Goal: Transaction & Acquisition: Purchase product/service

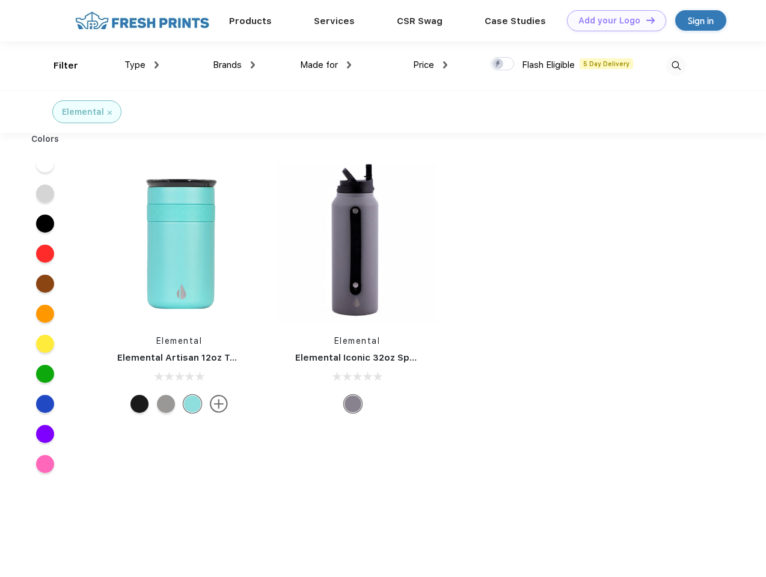
click at [612, 20] on link "Add your Logo Design Tool" at bounding box center [616, 20] width 99 height 21
click at [0, 0] on div "Design Tool" at bounding box center [0, 0] width 0 height 0
click at [645, 20] on link "Add your Logo Design Tool" at bounding box center [616, 20] width 99 height 21
click at [58, 66] on div "Filter" at bounding box center [65, 66] width 25 height 14
click at [142, 65] on span "Type" at bounding box center [134, 65] width 21 height 11
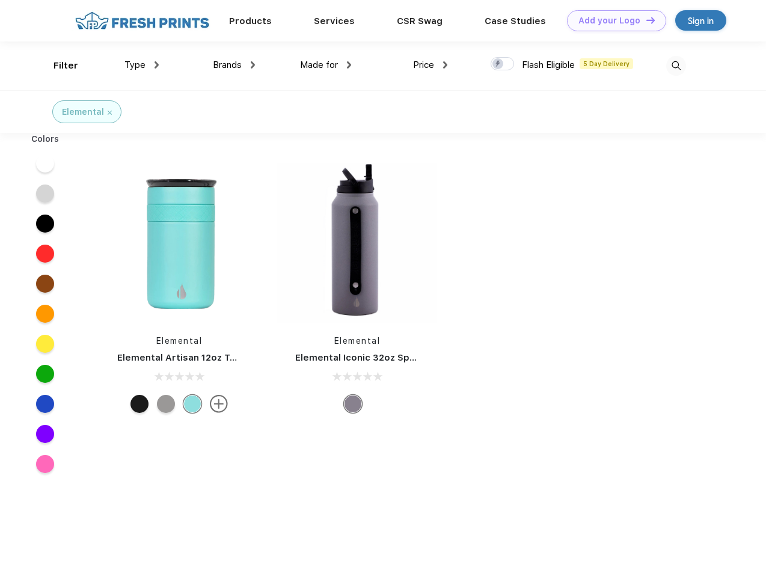
click at [234, 65] on span "Brands" at bounding box center [227, 65] width 29 height 11
click at [326, 65] on span "Made for" at bounding box center [319, 65] width 38 height 11
click at [430, 65] on span "Price" at bounding box center [423, 65] width 21 height 11
click at [503, 64] on div at bounding box center [502, 63] width 23 height 13
click at [498, 64] on input "checkbox" at bounding box center [495, 61] width 8 height 8
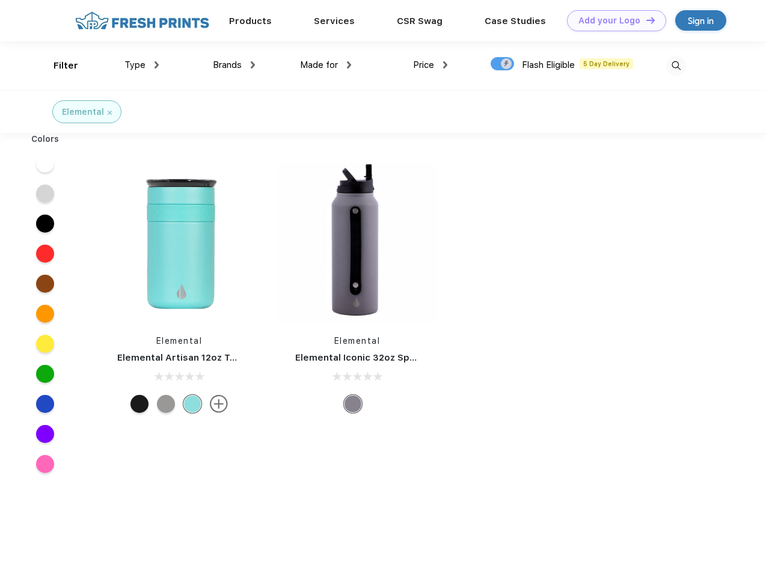
click at [676, 66] on img at bounding box center [676, 66] width 20 height 20
